Goal: Information Seeking & Learning: Understand process/instructions

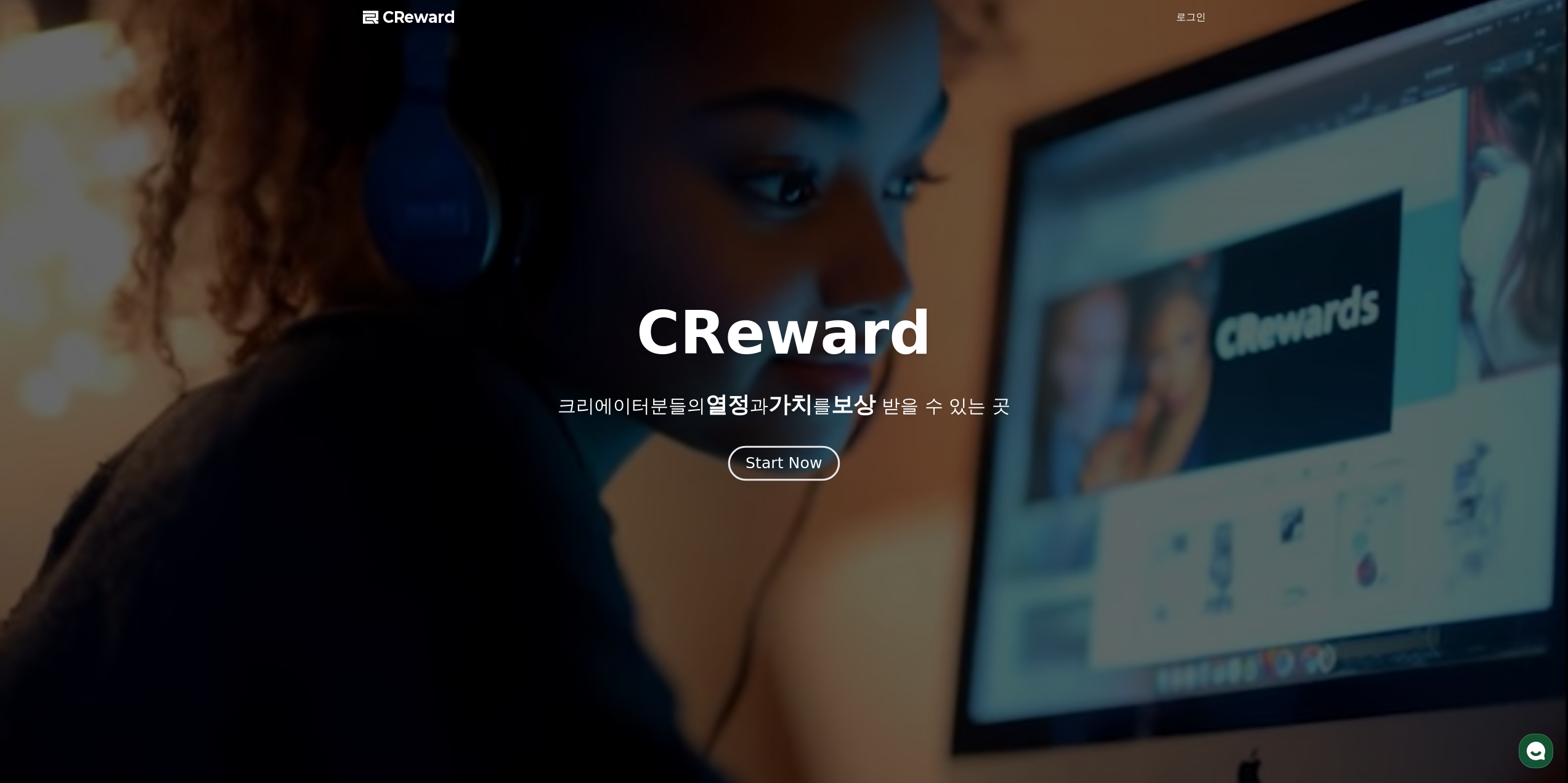
click at [794, 458] on div "Start Now" at bounding box center [784, 462] width 76 height 21
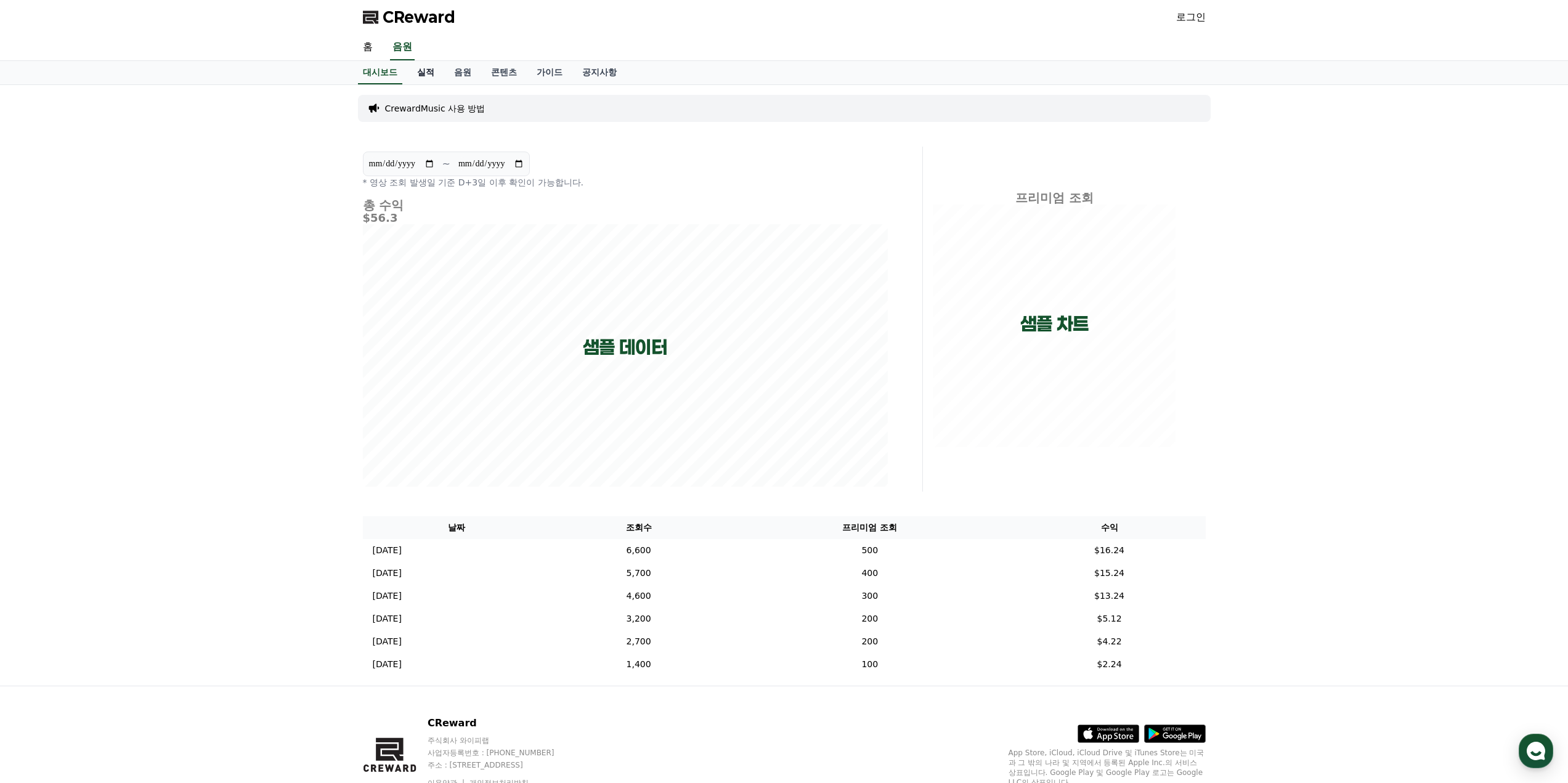
click at [433, 77] on link "실적" at bounding box center [425, 72] width 37 height 23
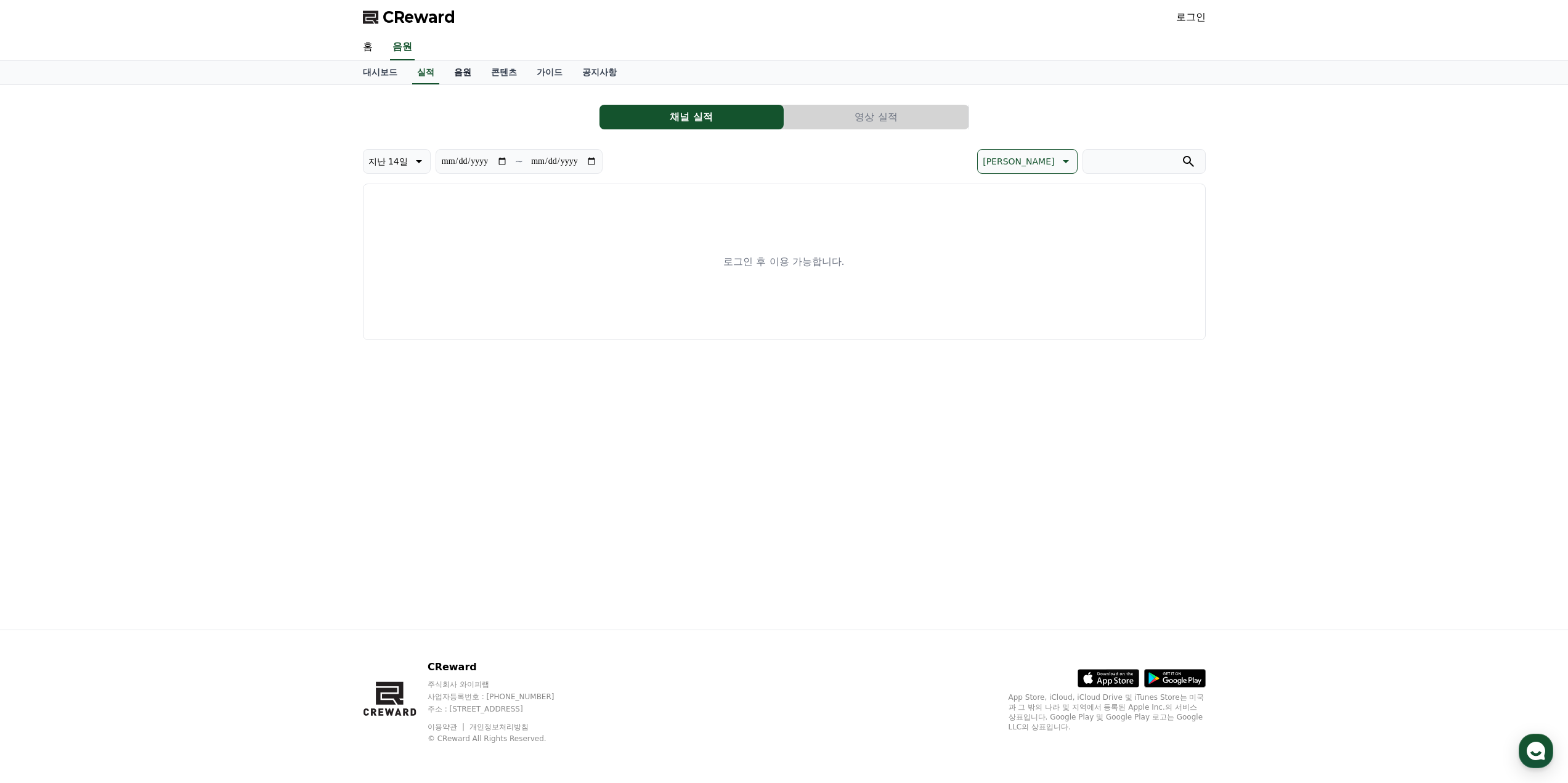
click at [465, 77] on link "음원" at bounding box center [463, 72] width 37 height 23
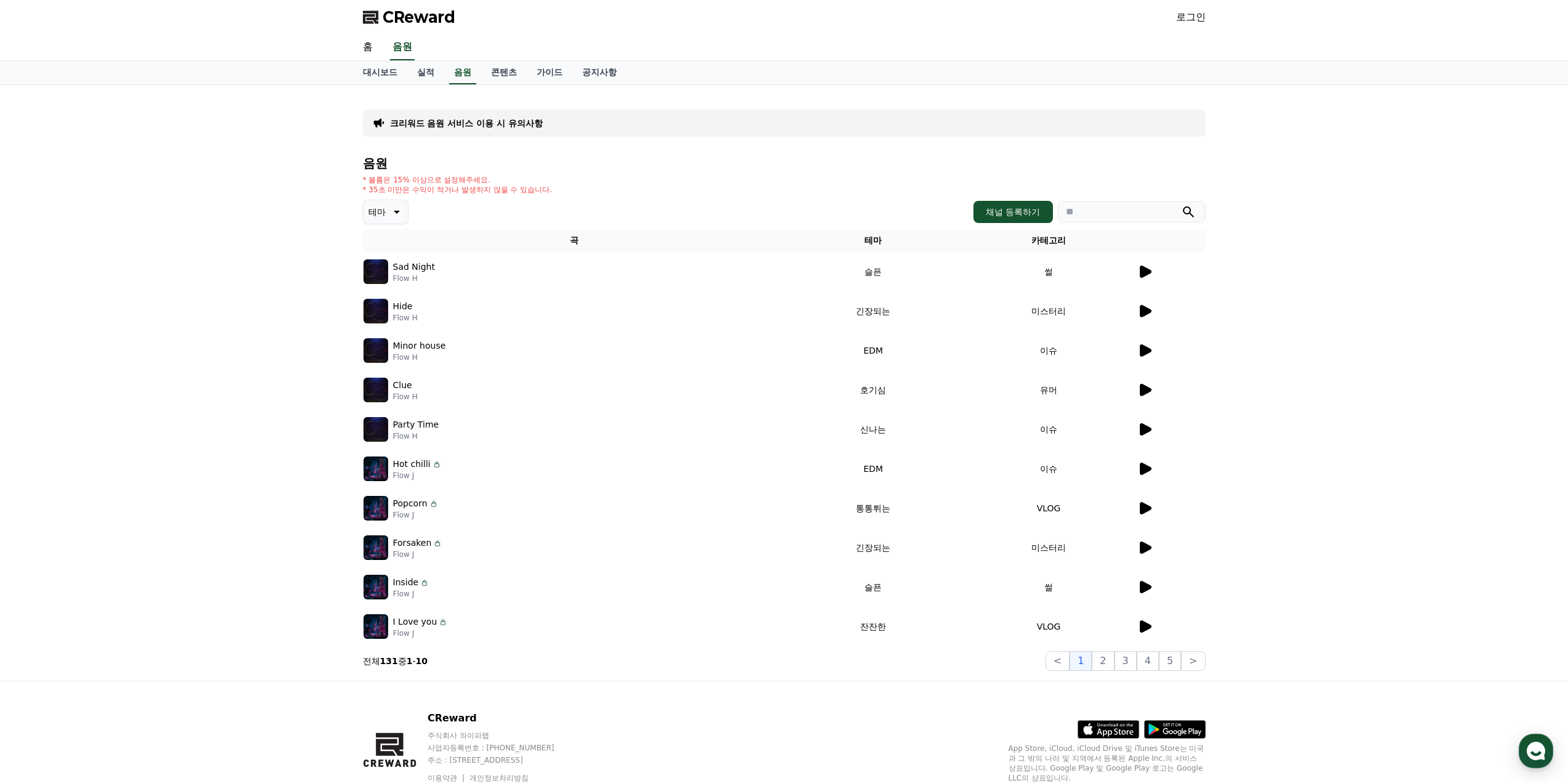
click at [1137, 275] on icon at bounding box center [1144, 272] width 15 height 15
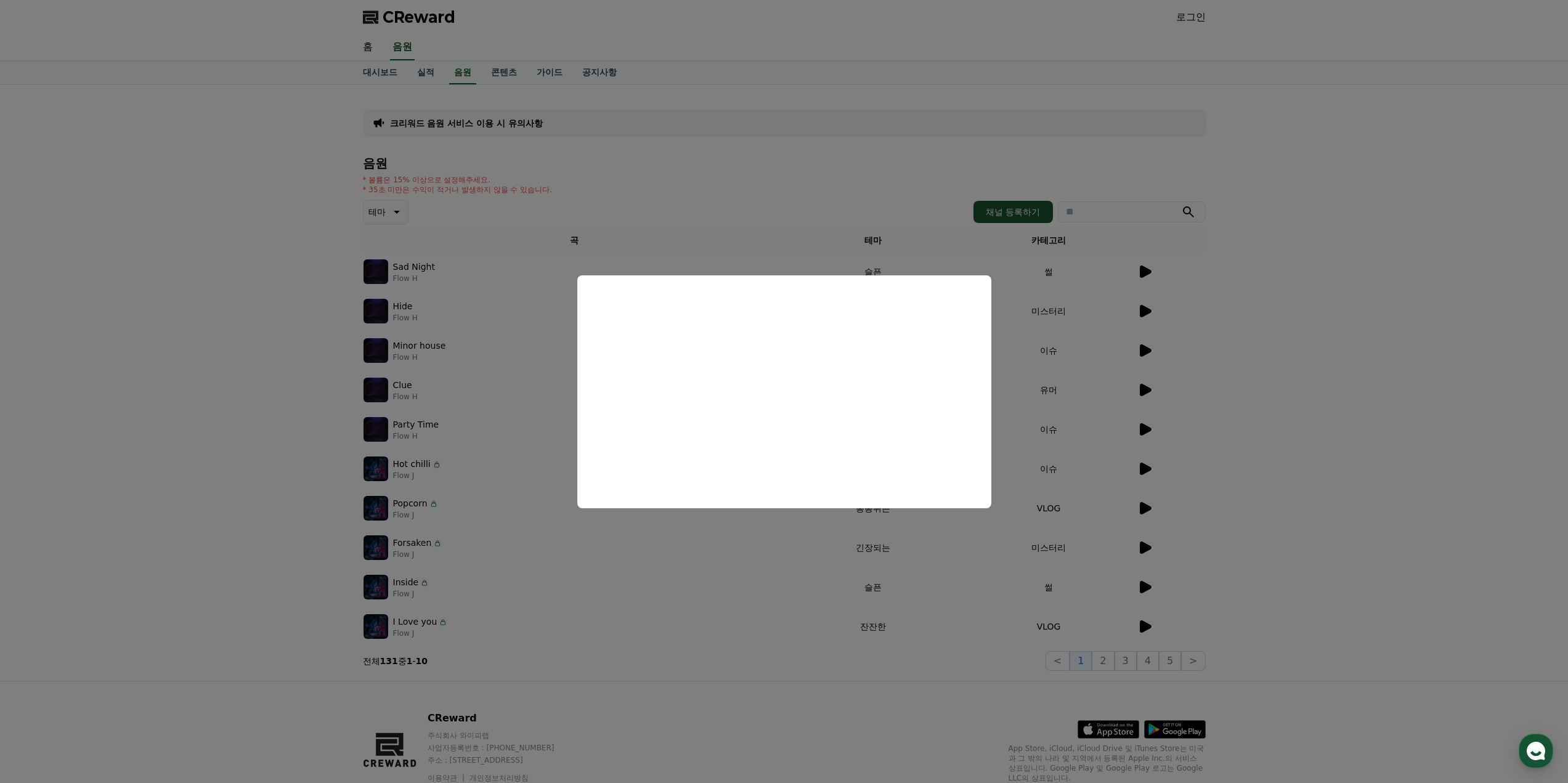
click at [1300, 317] on button "close modal" at bounding box center [784, 391] width 1568 height 783
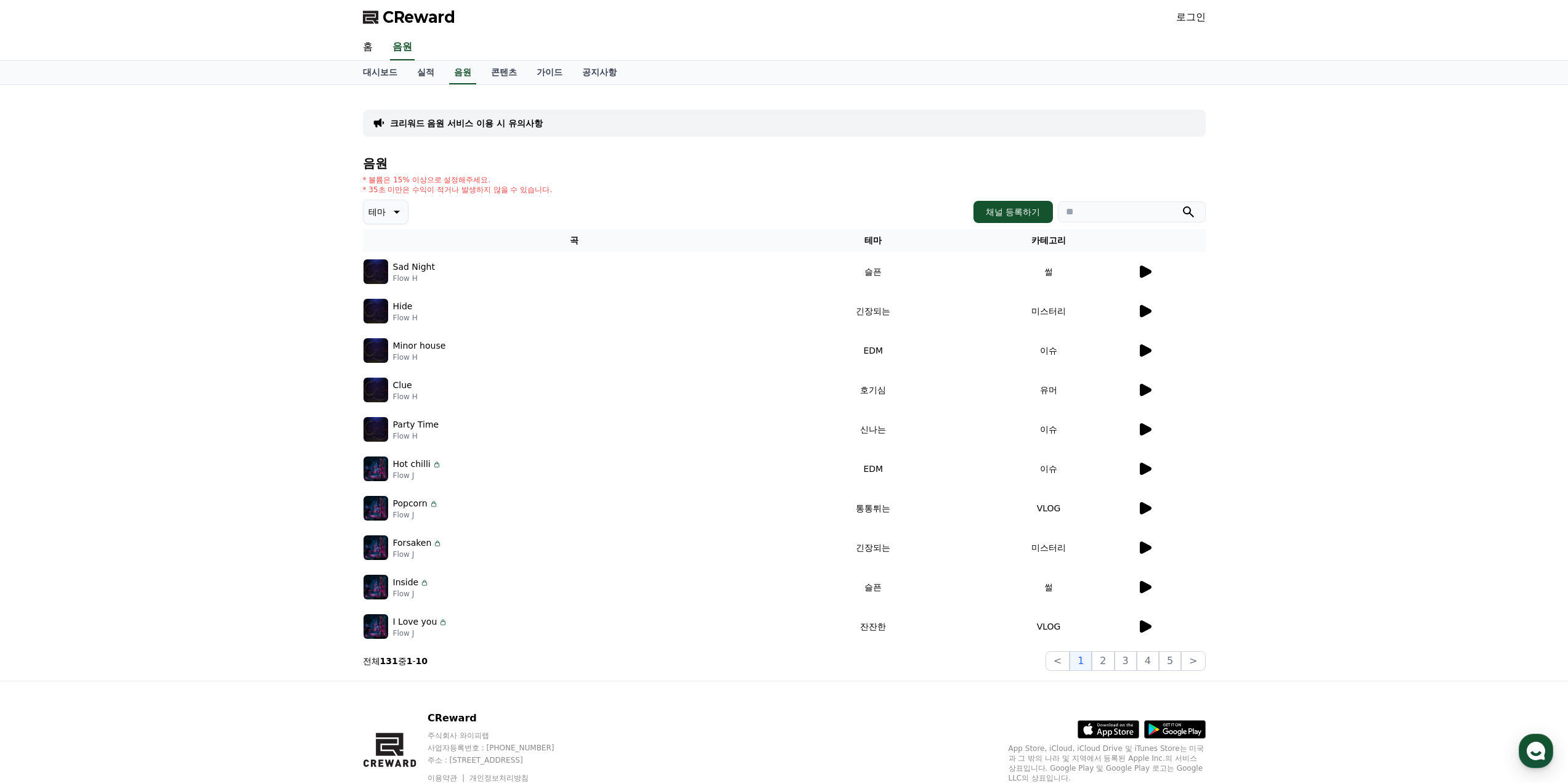
drag, startPoint x: 420, startPoint y: 188, endPoint x: 631, endPoint y: 195, distance: 211.1
click at [631, 195] on div "음원 * 볼륨은 15% 이상으로 설정해주세요. * 35초 미만은 수익이 적거나 발생하지 않을 수 있습니다. 테마 채널 등록하기 곡 테마 카테고…" at bounding box center [784, 413] width 843 height 514
click at [656, 193] on div "* 볼륨은 15% 이상으로 설정해주세요. * 35초 미만은 수익이 적거나 발생하지 않을 수 있습니다." at bounding box center [784, 185] width 843 height 20
drag, startPoint x: 462, startPoint y: 191, endPoint x: 664, endPoint y: 192, distance: 202.0
click at [653, 192] on div "* 볼륨은 15% 이상으로 설정해주세요. * 35초 미만은 수익이 적거나 발생하지 않을 수 있습니다." at bounding box center [784, 185] width 843 height 20
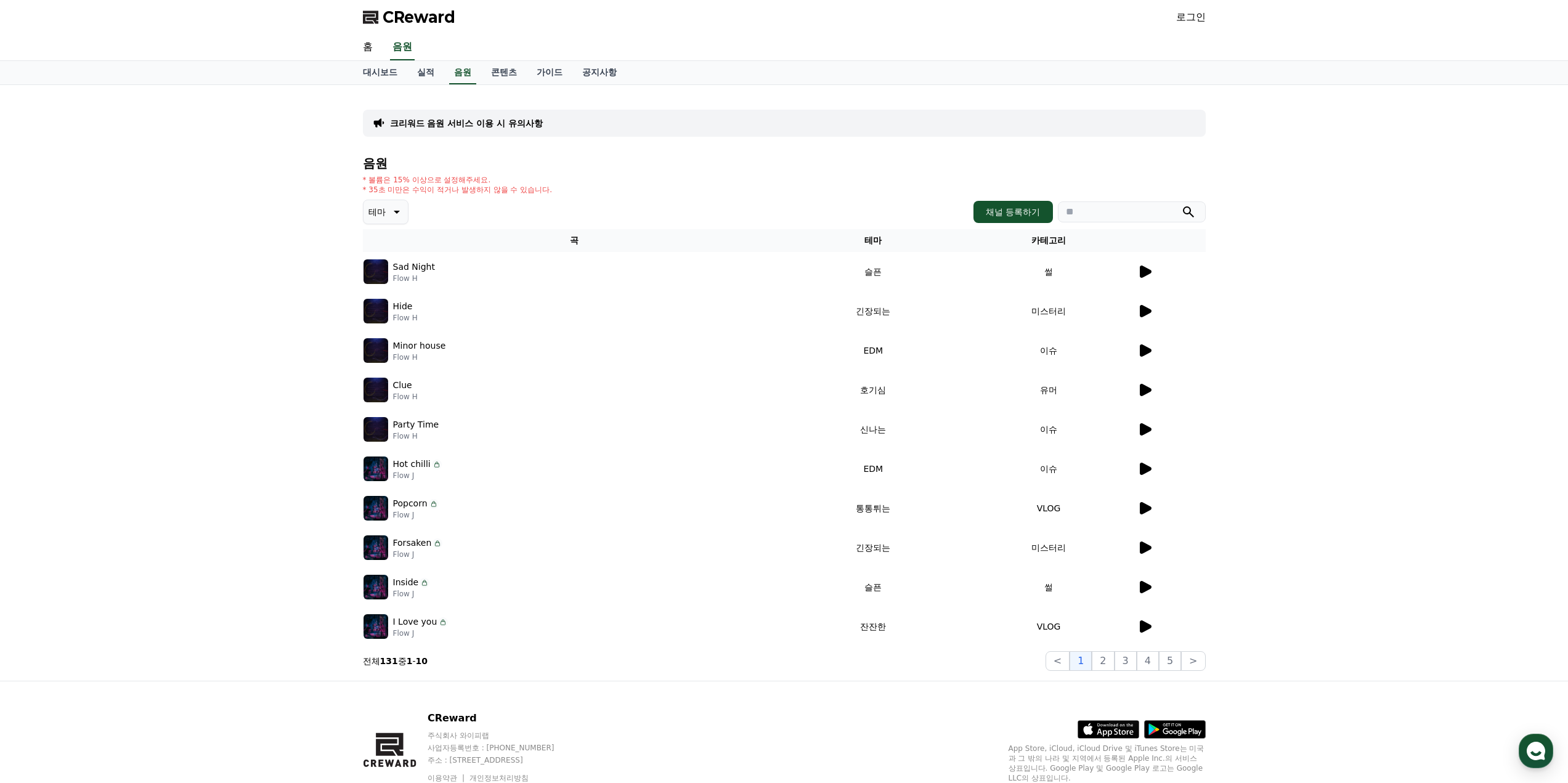
click at [664, 192] on div "* 볼륨은 15% 이상으로 설정해주세요. * 35초 미만은 수익이 적거나 발생하지 않을 수 있습니다." at bounding box center [784, 185] width 843 height 20
drag, startPoint x: 438, startPoint y: 193, endPoint x: 619, endPoint y: 197, distance: 181.0
click at [619, 197] on div "음원 * 볼륨은 15% 이상으로 설정해주세요. * 35초 미만은 수익이 적거나 발생하지 않을 수 있습니다. 테마 채널 등록하기 곡 테마 카테고…" at bounding box center [784, 413] width 843 height 514
click at [651, 184] on div "* 볼륨은 15% 이상으로 설정해주세요. * 35초 미만은 수익이 적거나 발생하지 않을 수 있습니다." at bounding box center [784, 185] width 843 height 20
drag, startPoint x: 464, startPoint y: 189, endPoint x: 669, endPoint y: 188, distance: 205.0
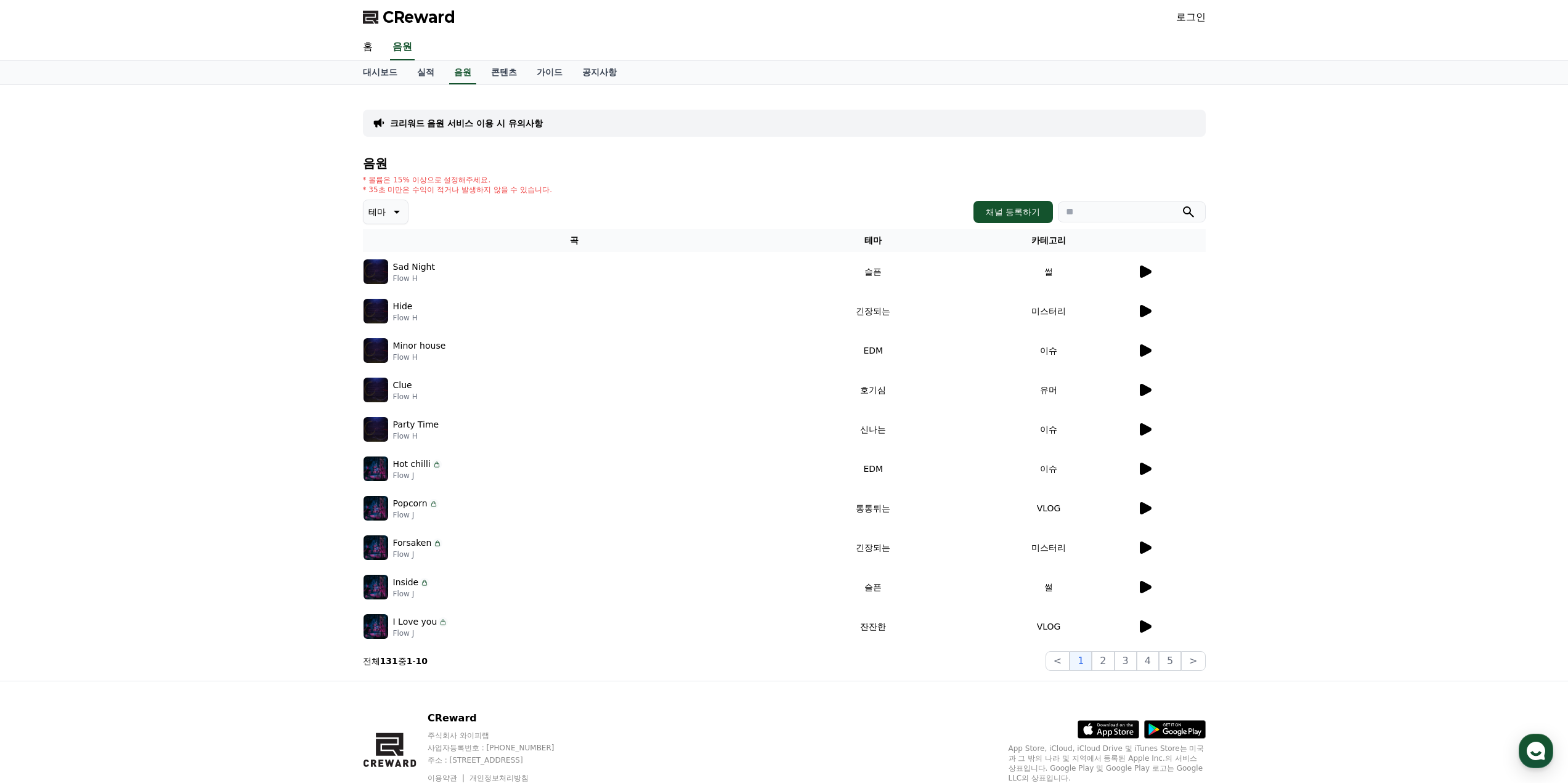
click at [665, 189] on div "* 볼륨은 15% 이상으로 설정해주세요. * 35초 미만은 수익이 적거나 발생하지 않을 수 있습니다." at bounding box center [784, 185] width 843 height 20
click at [669, 188] on div "* 볼륨은 15% 이상으로 설정해주세요. * 35초 미만은 수익이 적거나 발생하지 않을 수 있습니다." at bounding box center [784, 185] width 843 height 20
click at [513, 76] on link "콘텐츠" at bounding box center [503, 72] width 46 height 23
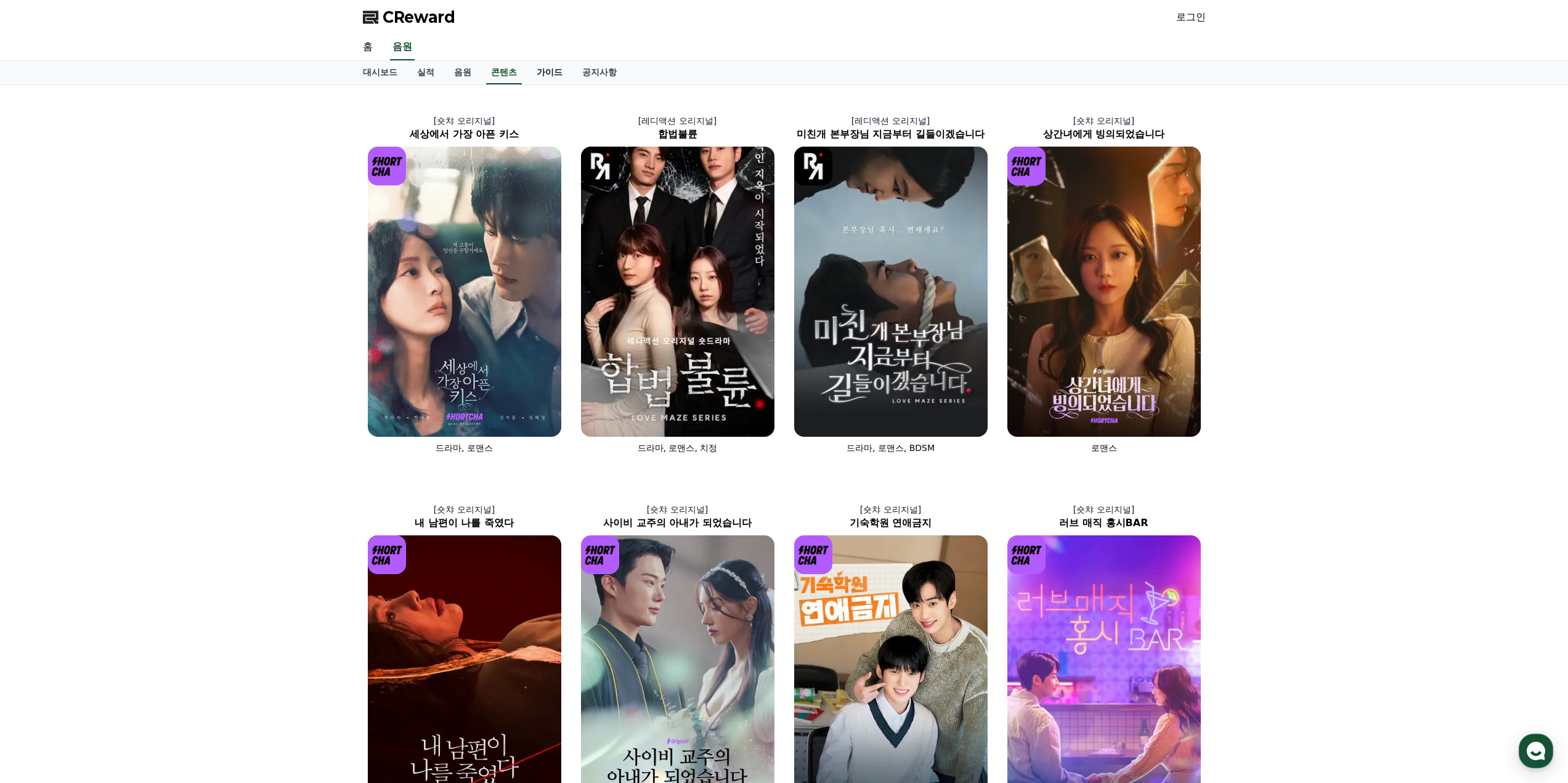
click at [541, 76] on link "가이드" at bounding box center [549, 72] width 46 height 23
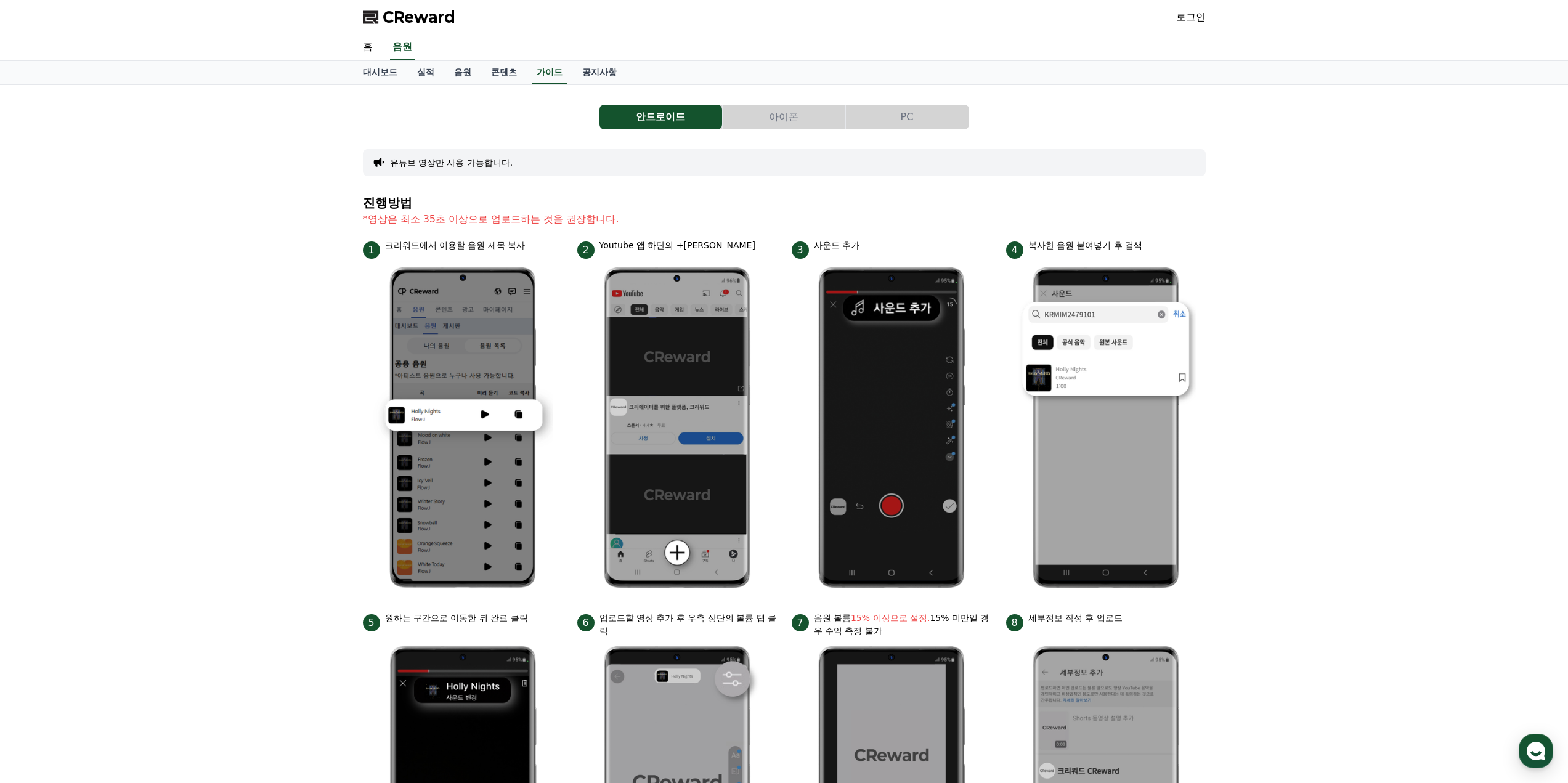
click at [796, 118] on button "아이폰" at bounding box center [784, 117] width 123 height 25
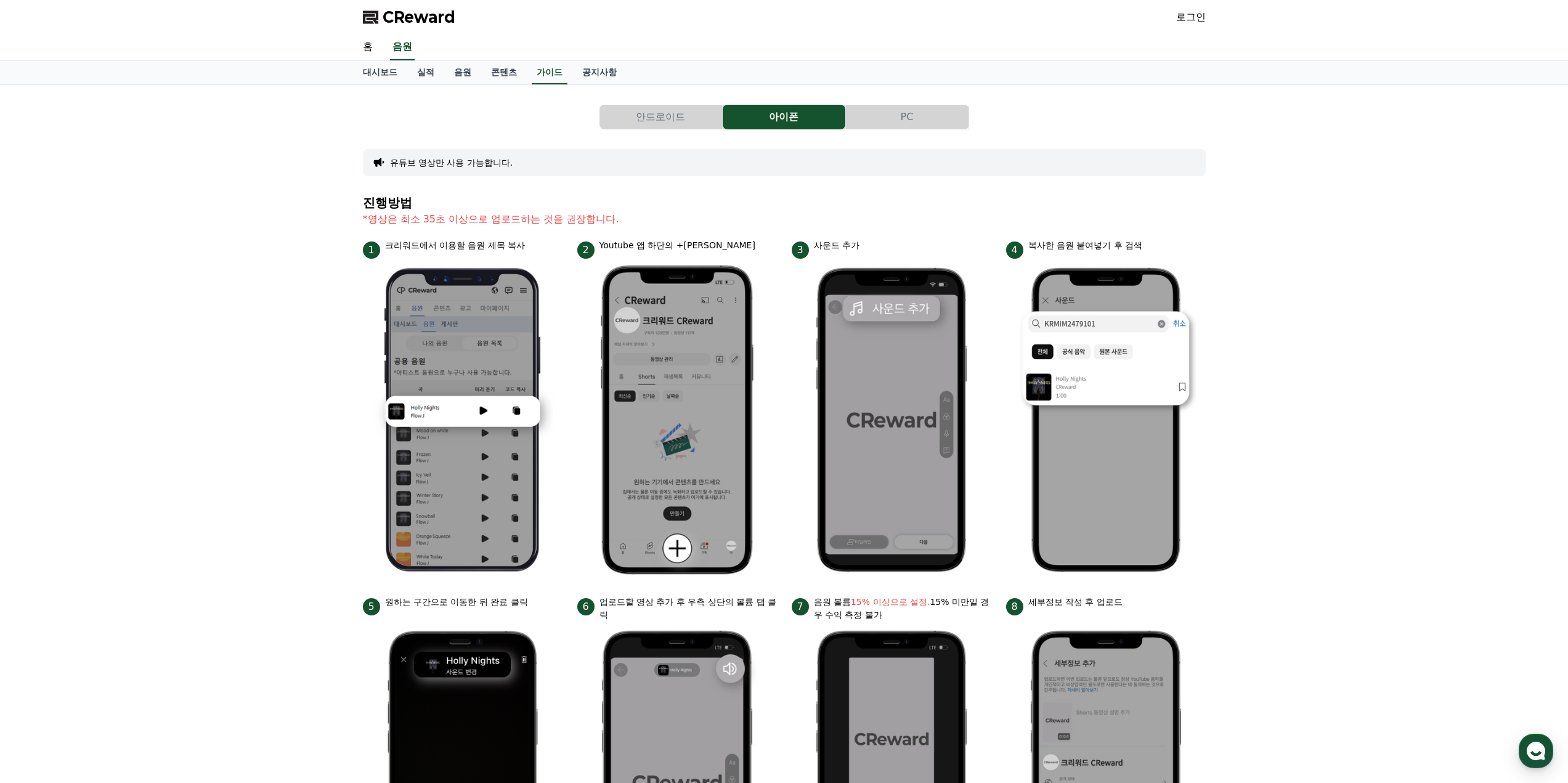
click at [926, 124] on button "PC" at bounding box center [907, 117] width 123 height 25
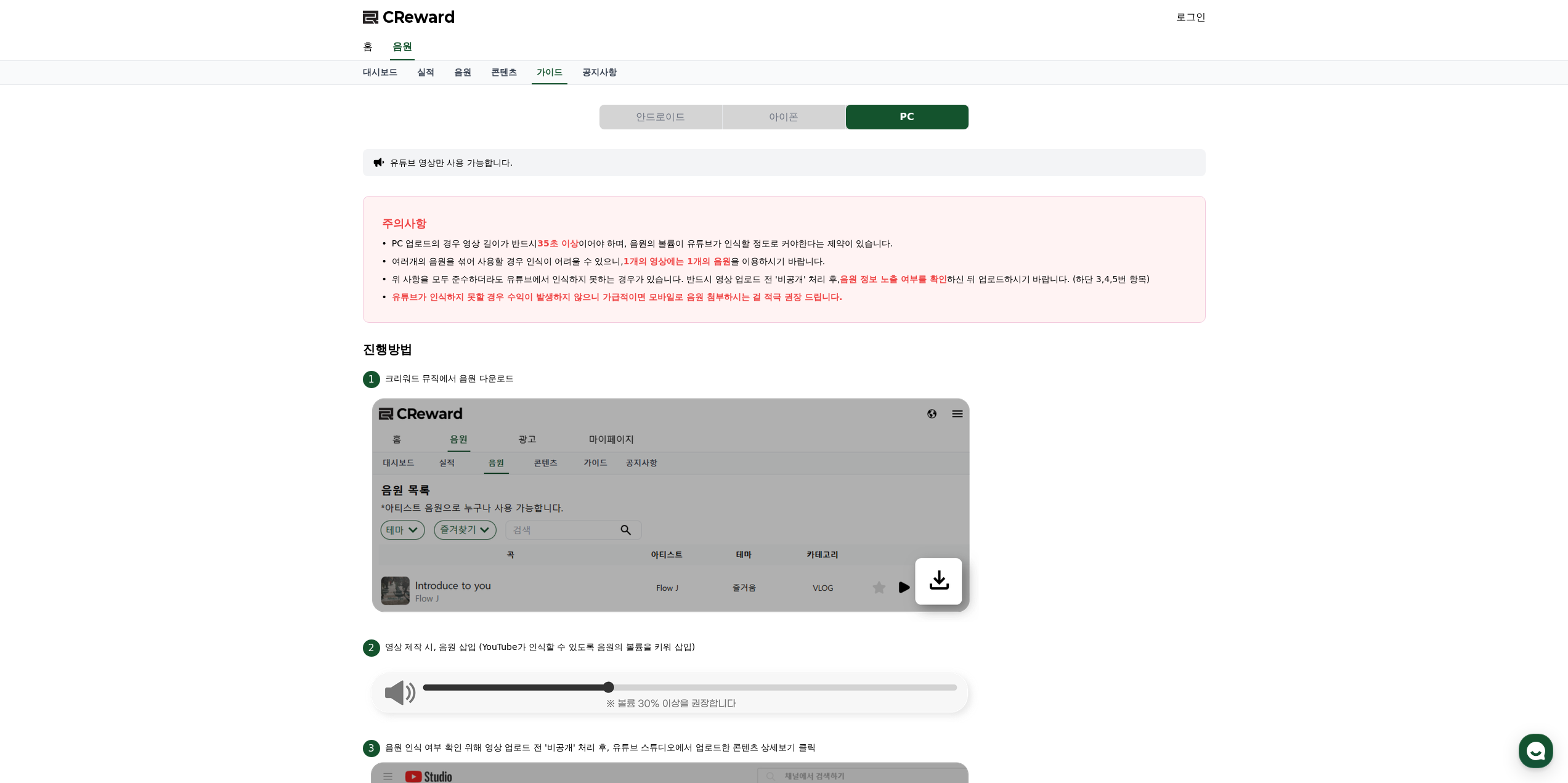
click at [784, 123] on button "아이폰" at bounding box center [784, 117] width 123 height 25
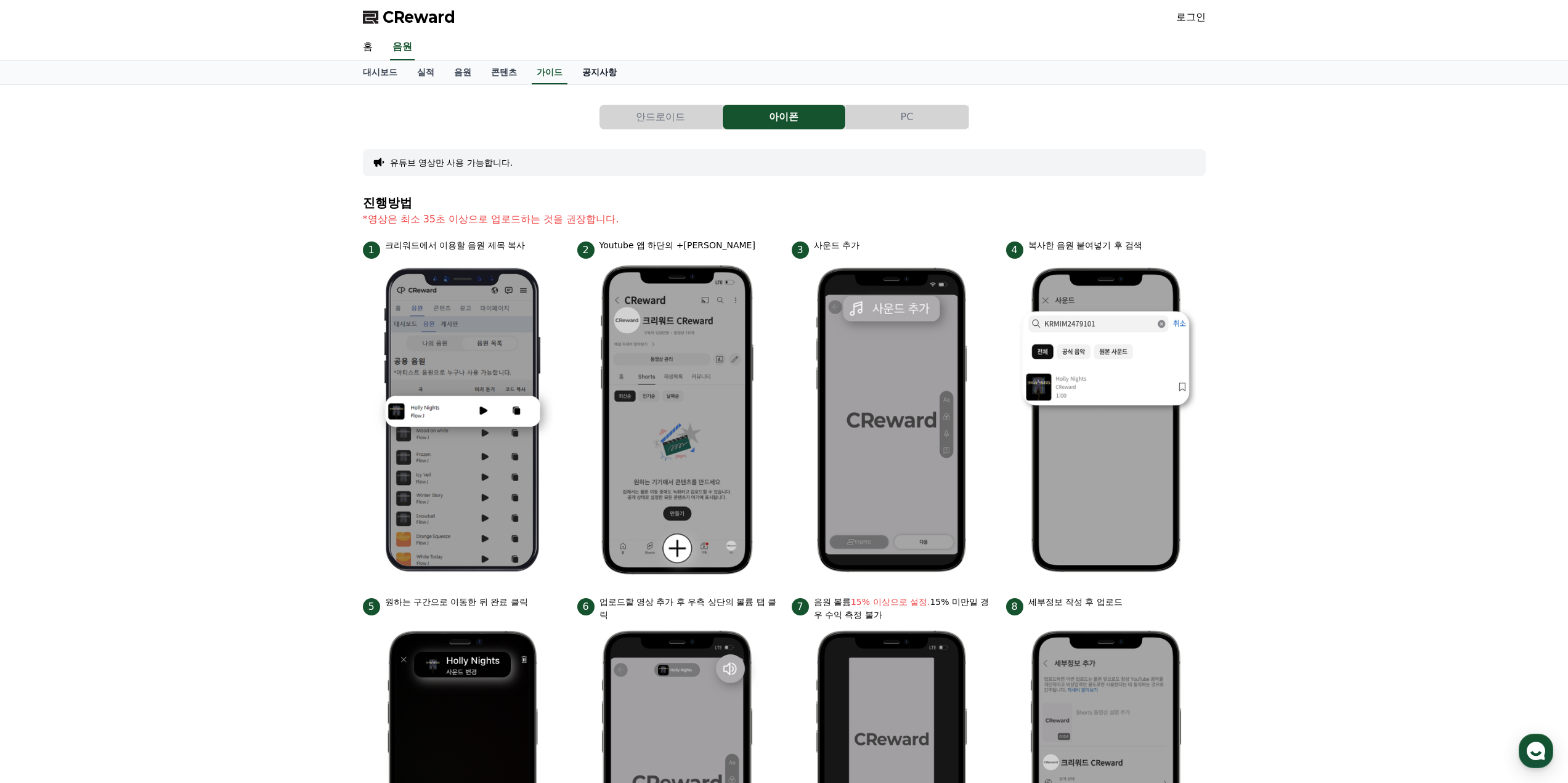
click at [606, 84] on link "공지사항" at bounding box center [599, 72] width 54 height 23
click at [606, 78] on link "공지사항" at bounding box center [599, 72] width 44 height 23
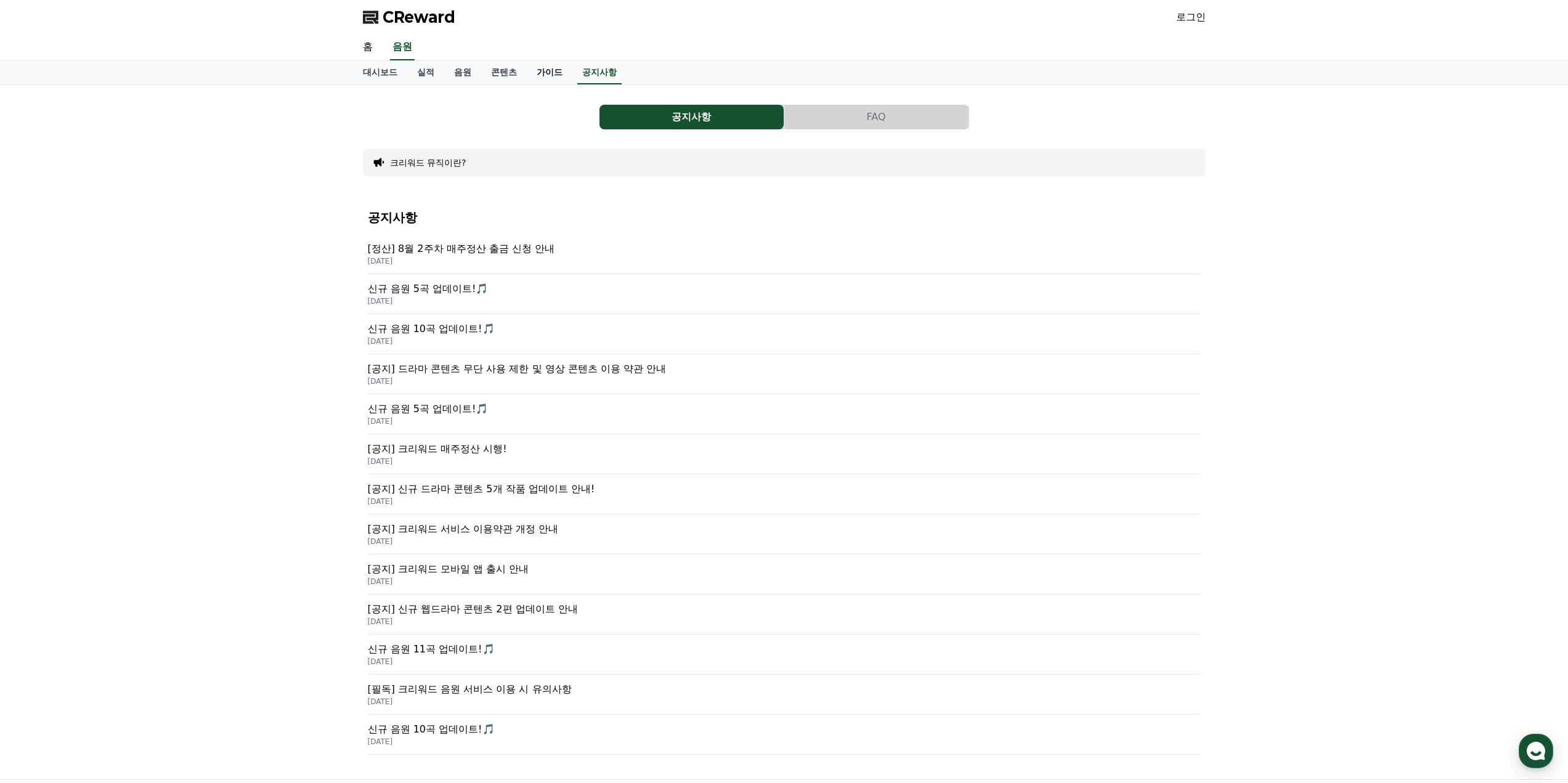
click at [551, 82] on link "가이드" at bounding box center [549, 72] width 46 height 23
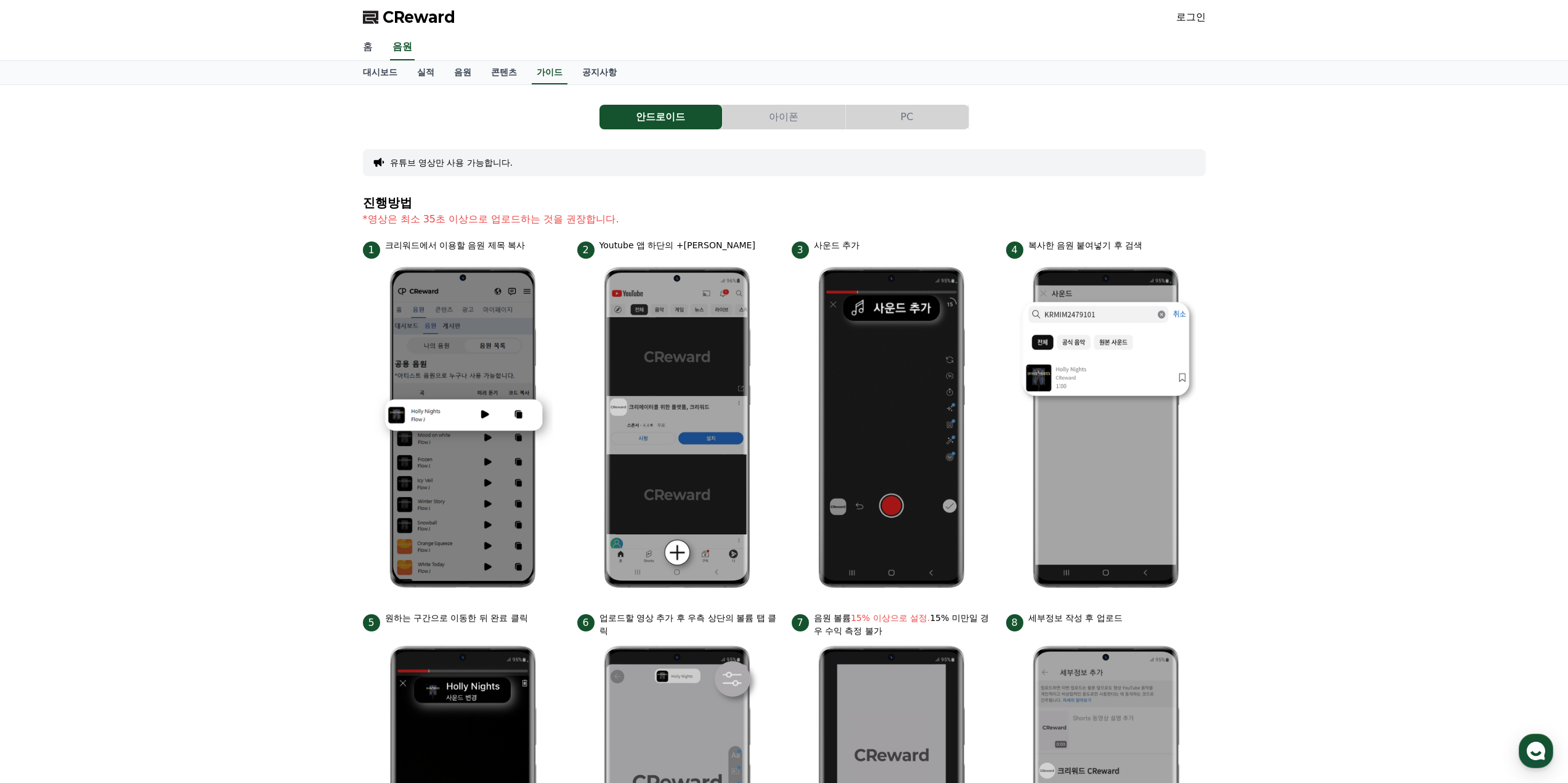
click at [371, 51] on link "홈" at bounding box center [368, 47] width 30 height 26
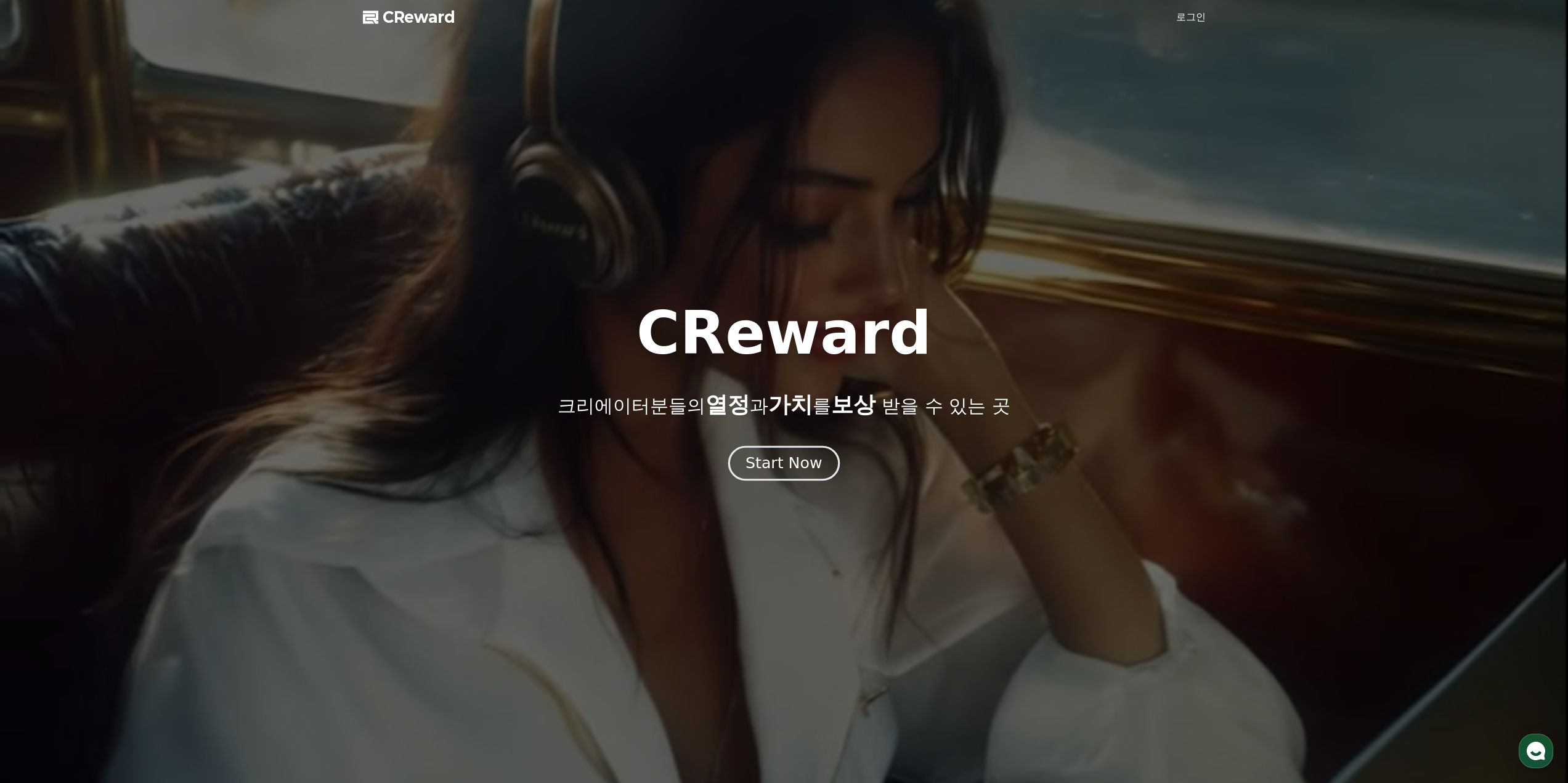
click at [777, 467] on div "Start Now" at bounding box center [784, 462] width 76 height 21
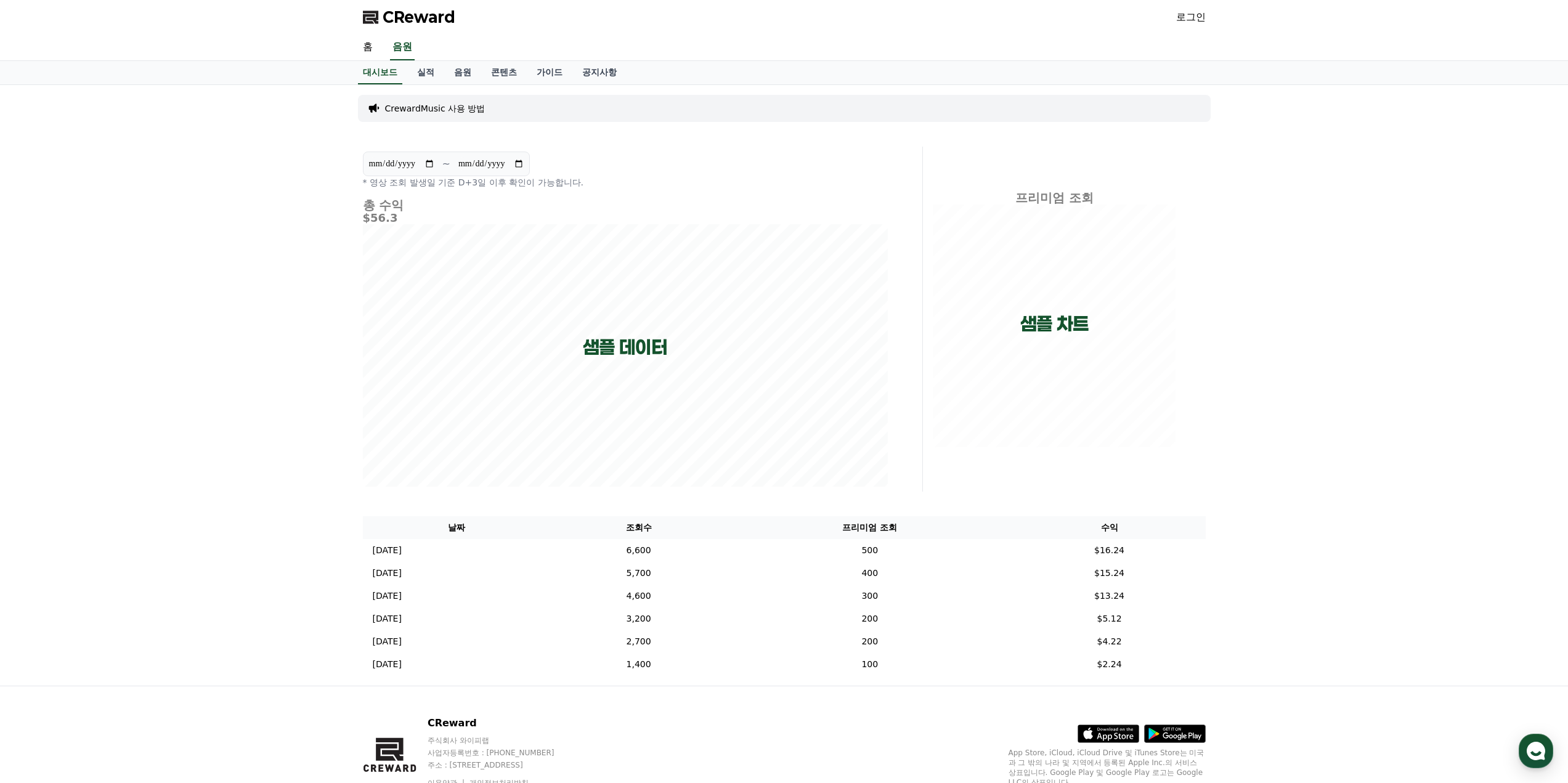
click at [455, 113] on p "CrewardMusic 사용 방법" at bounding box center [435, 108] width 100 height 12
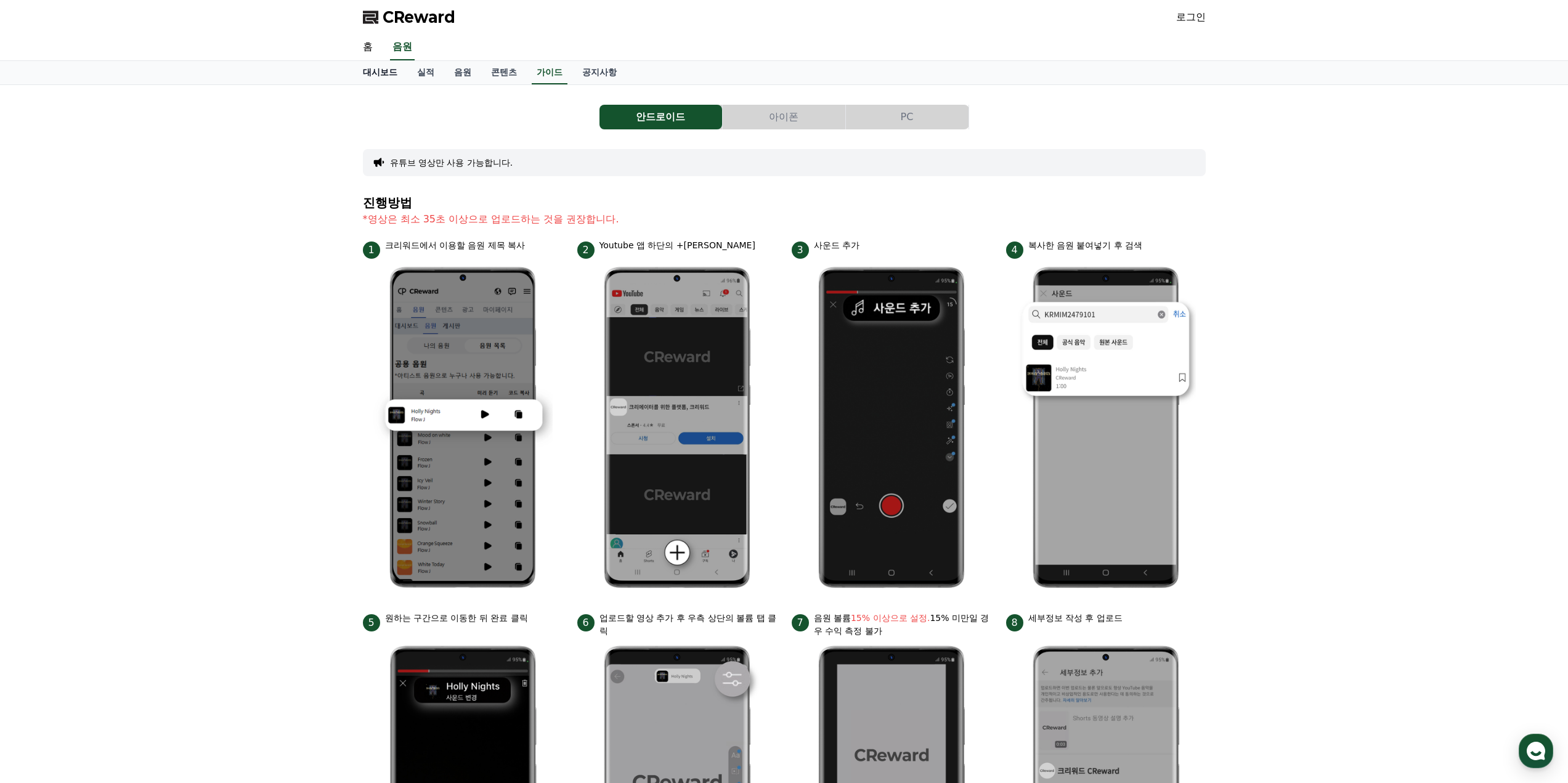
click at [385, 69] on link "대시보드" at bounding box center [380, 72] width 54 height 23
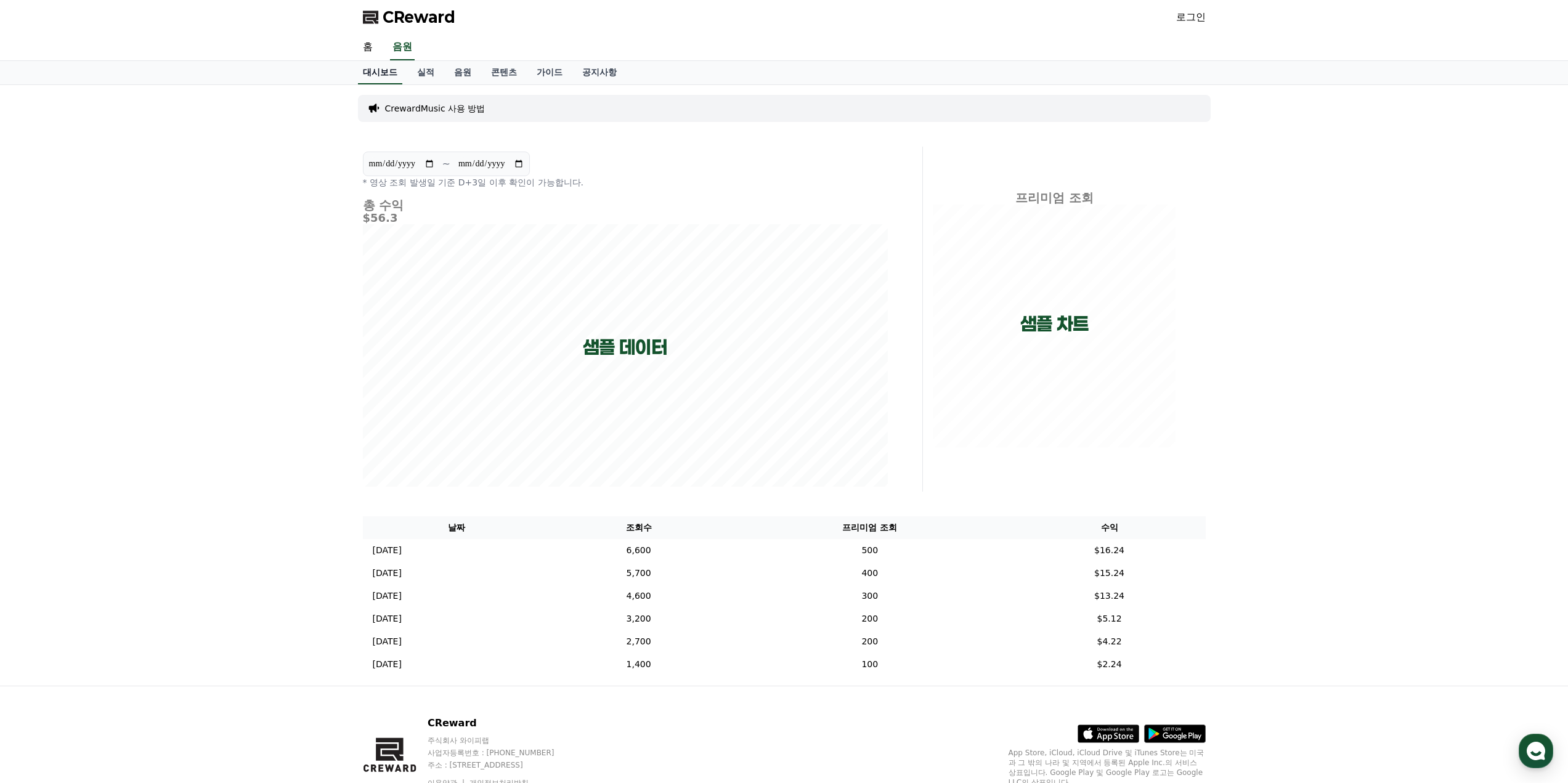
click at [365, 54] on link "홈" at bounding box center [368, 47] width 30 height 26
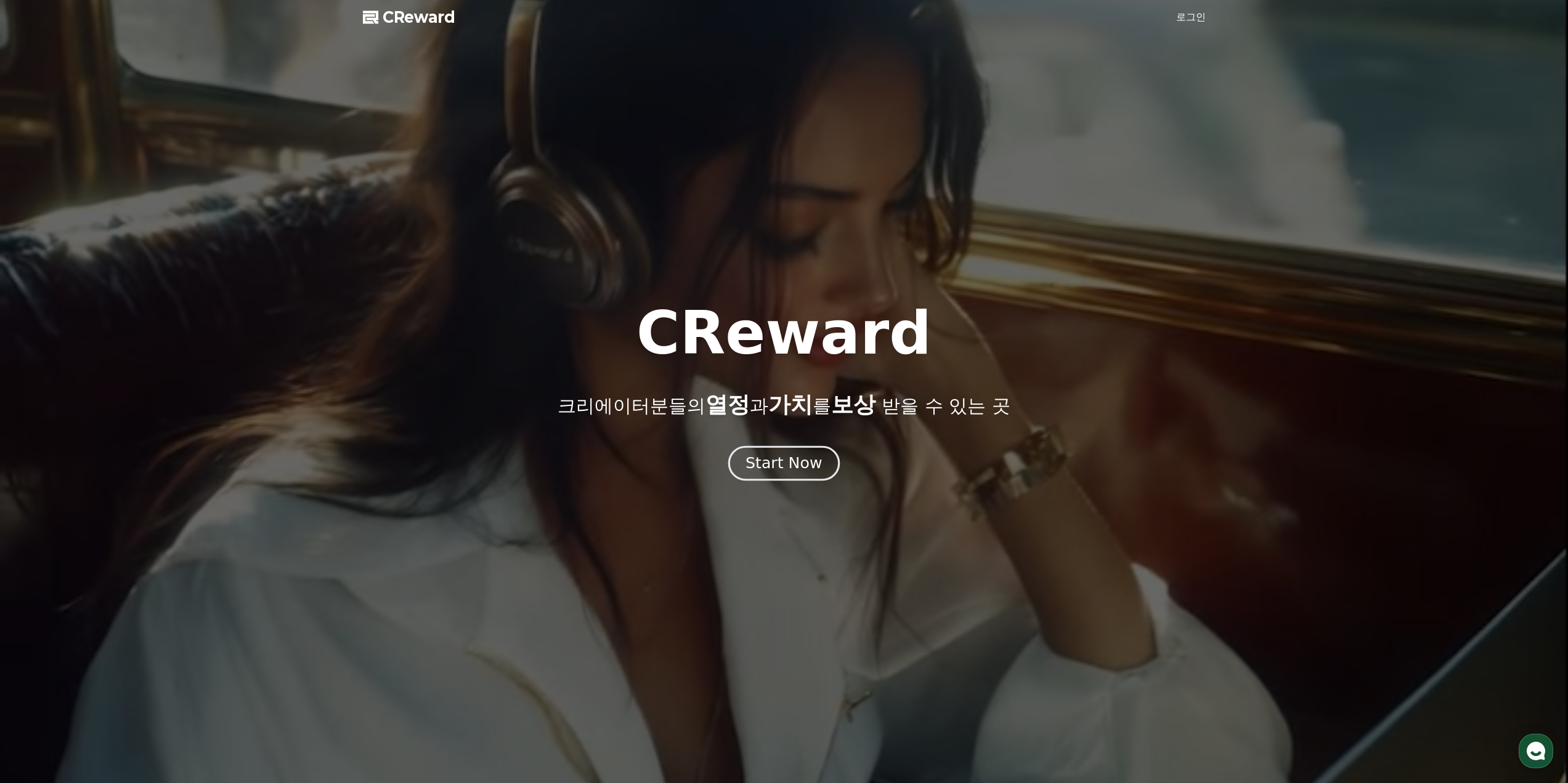
click at [781, 453] on div "Start Now" at bounding box center [784, 462] width 76 height 21
